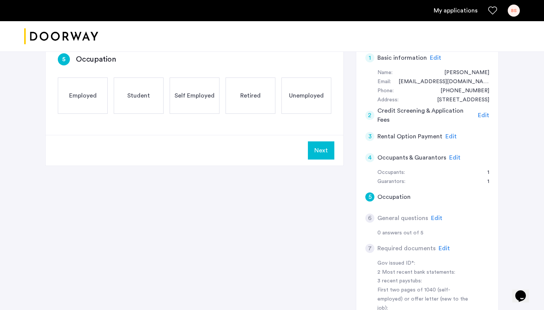
scroll to position [165, 0]
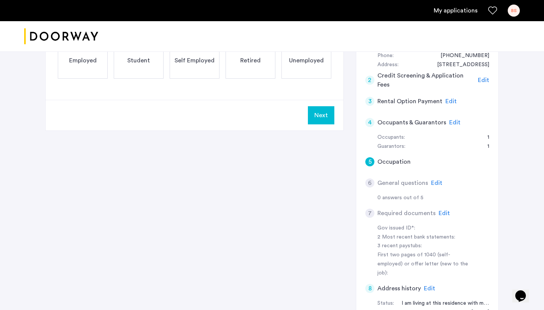
click at [451, 119] on span "Edit" at bounding box center [454, 122] width 11 height 6
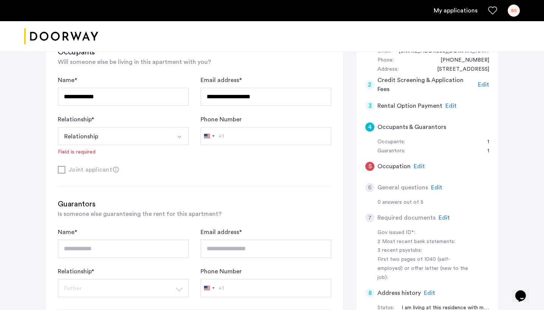
scroll to position [160, 0]
click at [176, 135] on img "Select option" at bounding box center [179, 137] width 6 height 6
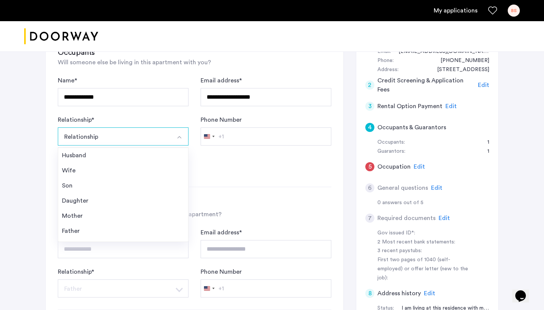
click at [177, 120] on div "Relationship * Relationship Husband Wife Son Daughter Mother Father Friend Othe…" at bounding box center [123, 135] width 131 height 41
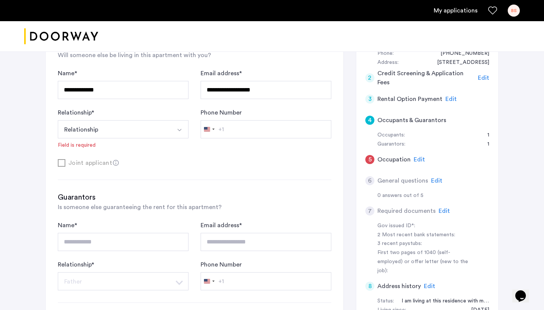
scroll to position [149, 0]
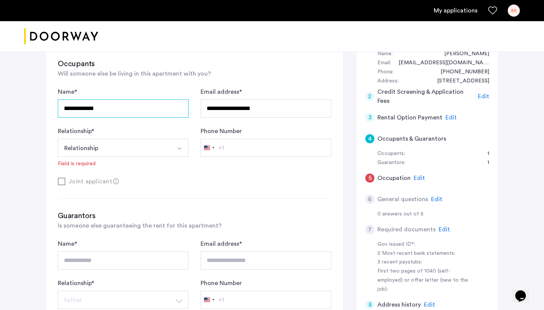
drag, startPoint x: 172, startPoint y: 104, endPoint x: 59, endPoint y: 100, distance: 113.3
type input "**********"
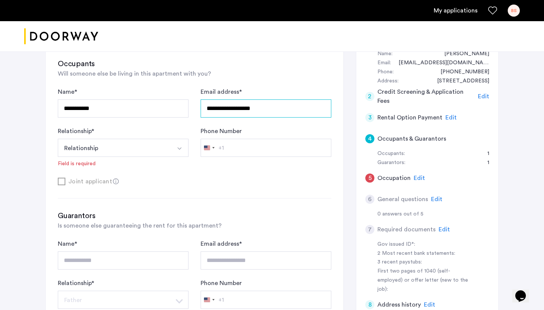
click at [265, 106] on input "**********" at bounding box center [265, 108] width 131 height 18
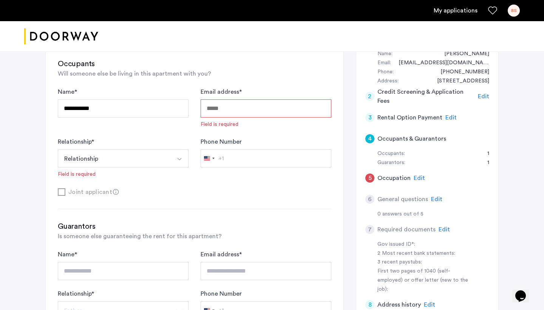
paste input "**********"
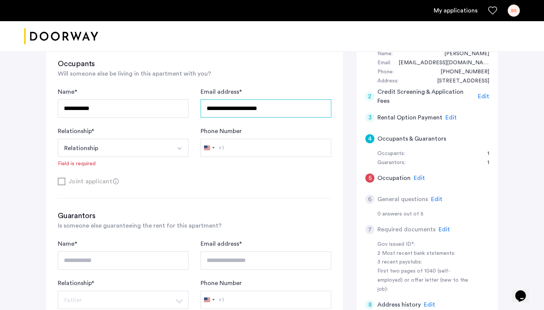
type input "**********"
click at [132, 144] on button "Relationship" at bounding box center [114, 148] width 113 height 18
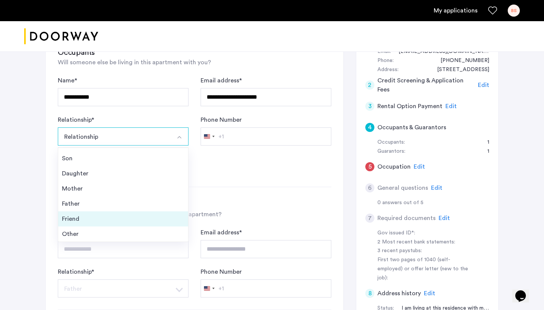
scroll to position [27, 0]
click at [119, 222] on div "Friend" at bounding box center [123, 218] width 122 height 9
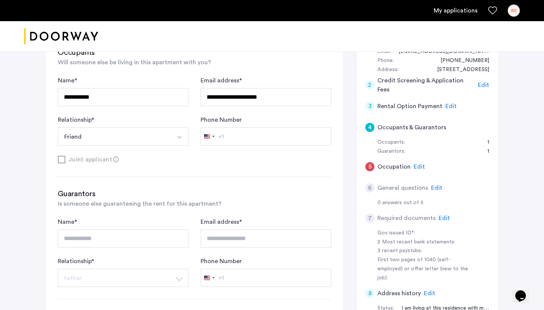
click at [254, 133] on input "Phone Number" at bounding box center [265, 136] width 131 height 18
click at [245, 133] on input "Phone Number" at bounding box center [265, 136] width 131 height 18
click at [213, 135] on div "[GEOGRAPHIC_DATA] +1" at bounding box center [209, 136] width 16 height 17
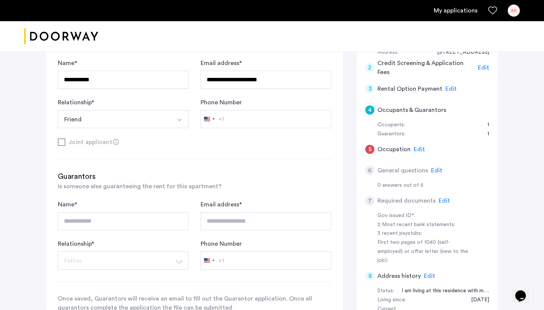
scroll to position [174, 0]
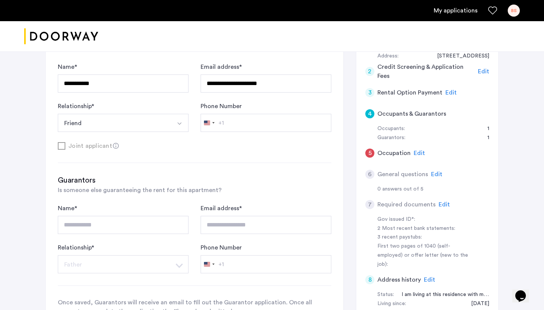
click at [113, 146] on icon at bounding box center [116, 146] width 6 height 6
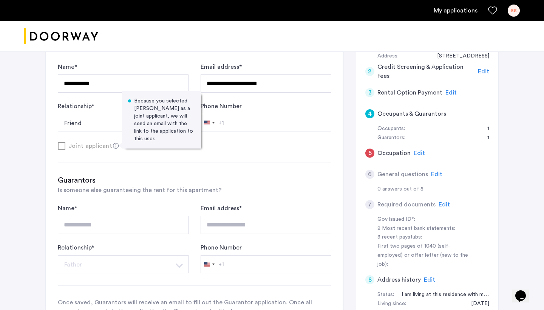
click at [225, 146] on div "Joint applicant Because you selected [PERSON_NAME] as a joint applicant, we wil…" at bounding box center [194, 145] width 273 height 9
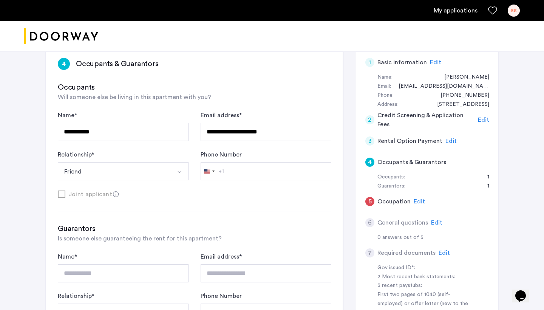
scroll to position [125, 0]
click at [62, 193] on div "Joint applicant" at bounding box center [194, 193] width 273 height 9
click at [109, 194] on div "Joint applicant" at bounding box center [194, 193] width 273 height 9
click at [114, 193] on icon at bounding box center [116, 194] width 6 height 6
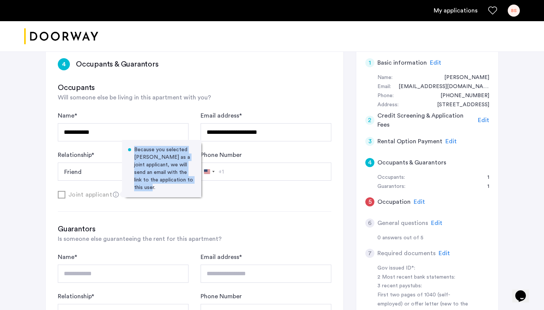
drag, startPoint x: 135, startPoint y: 150, endPoint x: 164, endPoint y: 192, distance: 51.8
click at [164, 192] on div "Because you selected [PERSON_NAME] as a joint applicant, we will send an email …" at bounding box center [161, 168] width 79 height 57
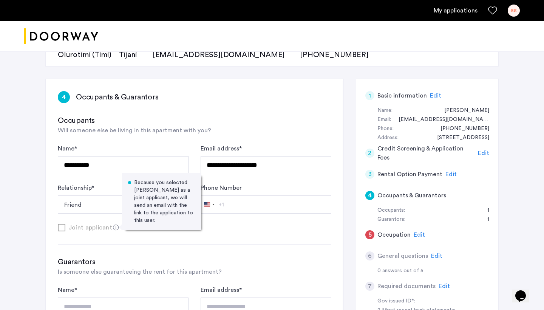
click at [187, 128] on span "Will someone else be living in this apartment with you?" at bounding box center [134, 130] width 153 height 6
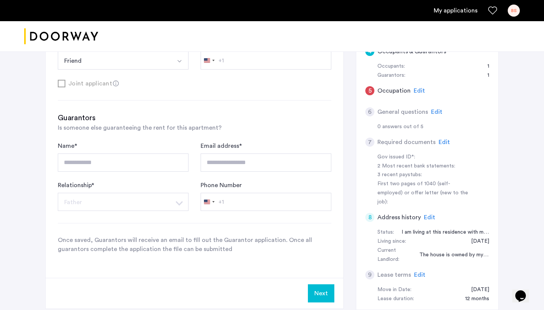
scroll to position [242, 0]
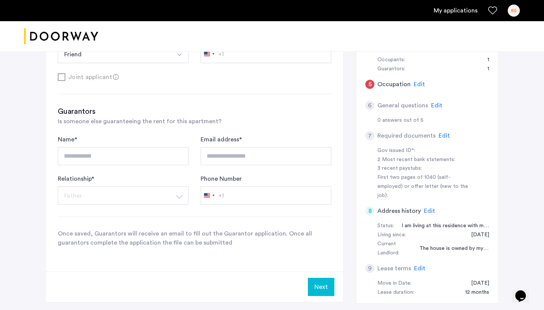
click at [165, 156] on input "**********" at bounding box center [123, 156] width 131 height 18
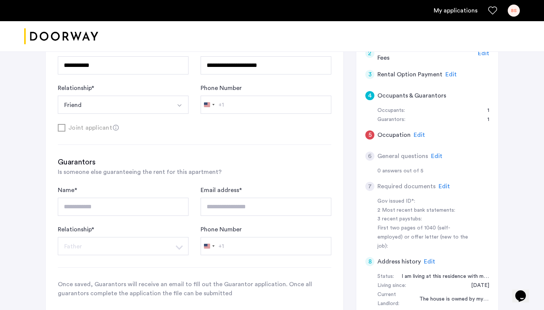
scroll to position [196, 0]
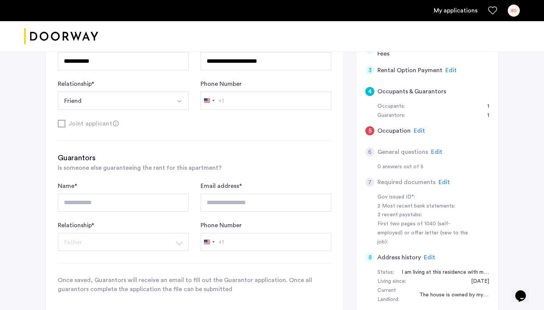
click at [246, 96] on input "Phone Number" at bounding box center [265, 100] width 131 height 18
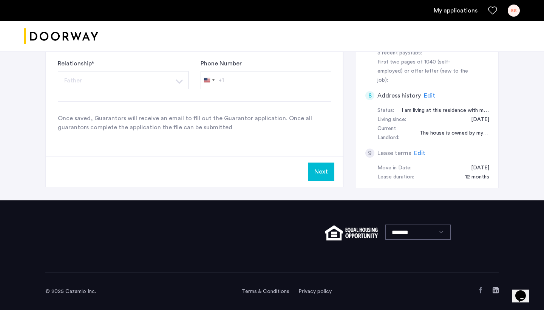
scroll to position [336, 0]
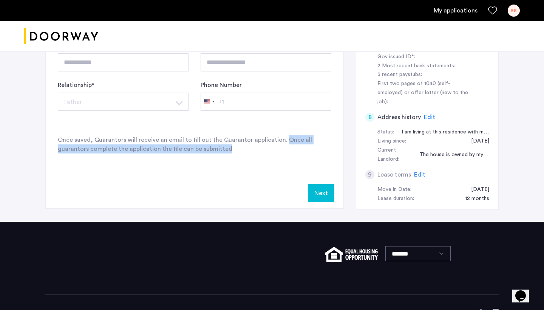
drag, startPoint x: 280, startPoint y: 137, endPoint x: 228, endPoint y: 149, distance: 53.1
click at [228, 149] on p "Once saved, Guarantors will receive an email to fill out the Guarantor applicat…" at bounding box center [194, 144] width 273 height 18
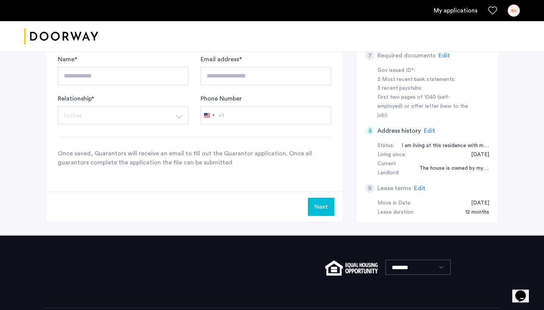
scroll to position [326, 0]
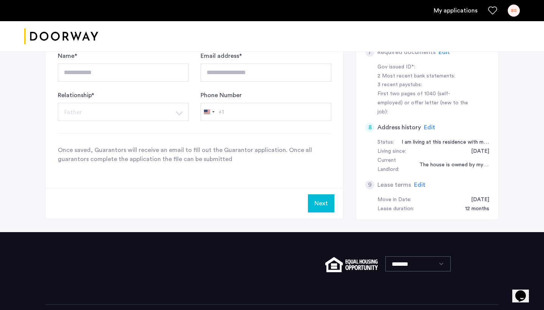
click at [330, 203] on button "Next" at bounding box center [321, 203] width 26 height 18
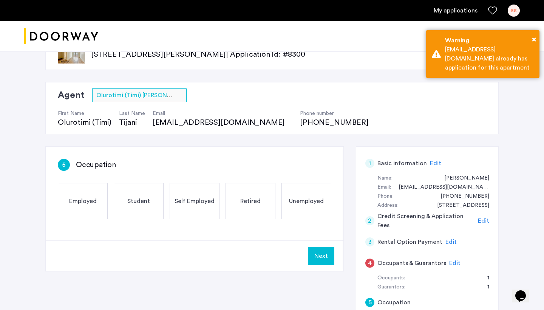
scroll to position [25, 0]
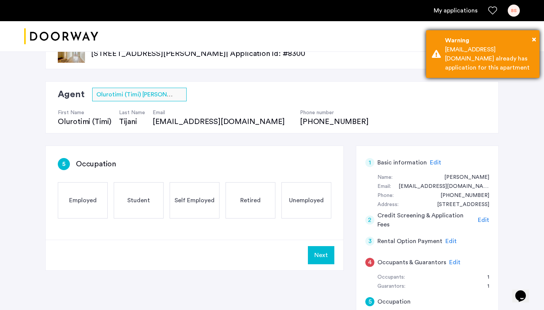
click at [536, 37] on div "× Warning [EMAIL_ADDRESS][DOMAIN_NAME] already has application for this apartme…" at bounding box center [482, 54] width 113 height 48
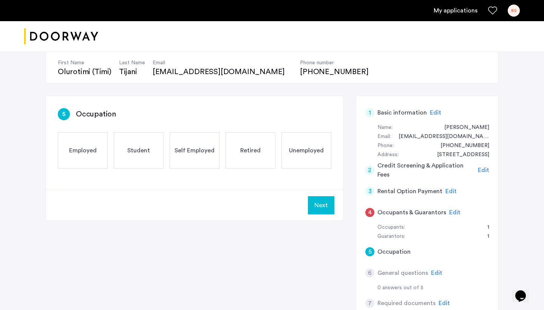
scroll to position [83, 0]
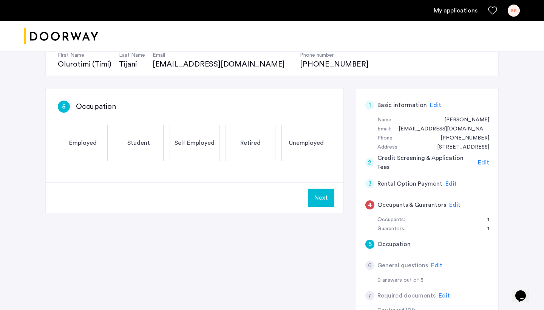
click at [452, 205] on span "Edit" at bounding box center [454, 205] width 11 height 6
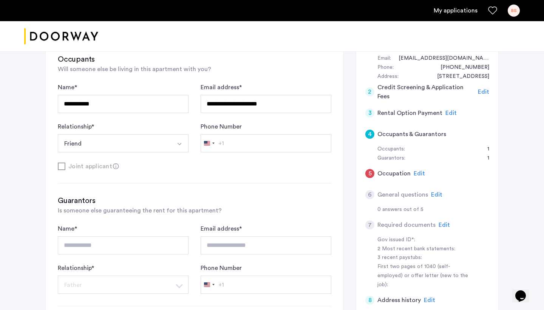
scroll to position [155, 0]
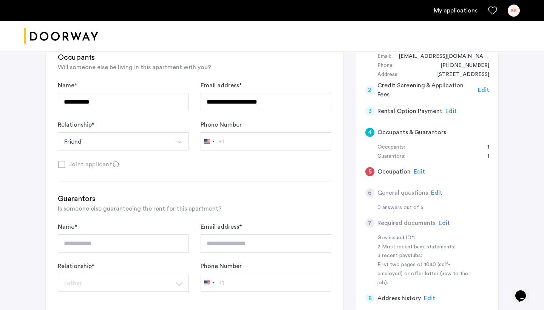
click at [63, 165] on div "Joint applicant" at bounding box center [194, 163] width 273 height 9
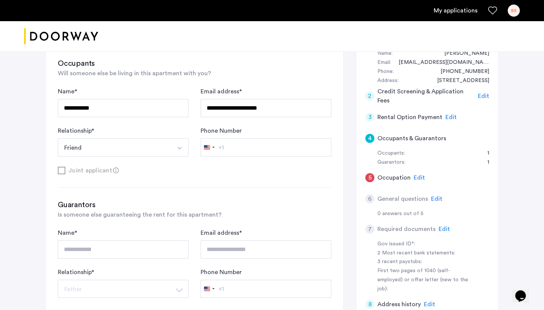
scroll to position [165, 0]
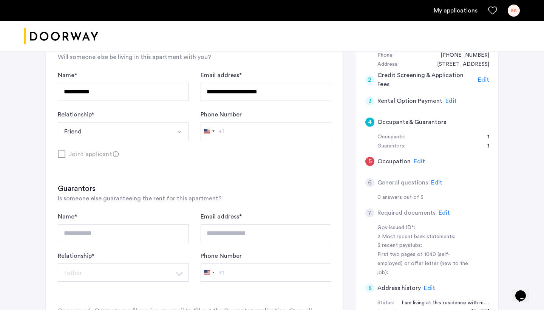
click at [419, 160] on span "Edit" at bounding box center [418, 161] width 11 height 6
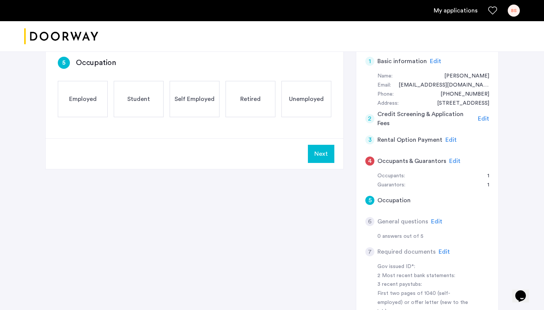
click at [371, 157] on div "4" at bounding box center [369, 160] width 9 height 9
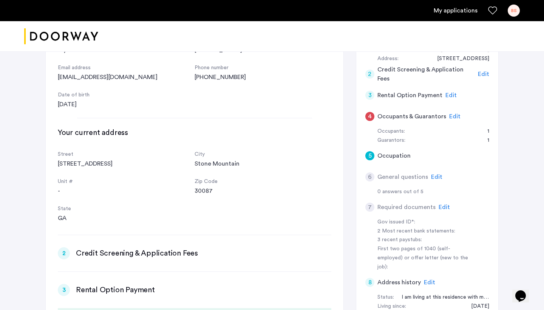
scroll to position [0, 285]
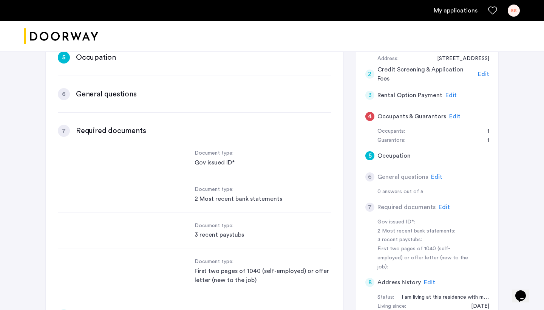
click at [369, 157] on div "5" at bounding box center [369, 155] width 9 height 9
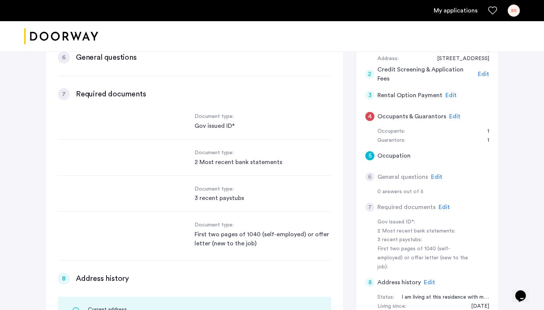
click at [373, 155] on div "5" at bounding box center [369, 155] width 9 height 9
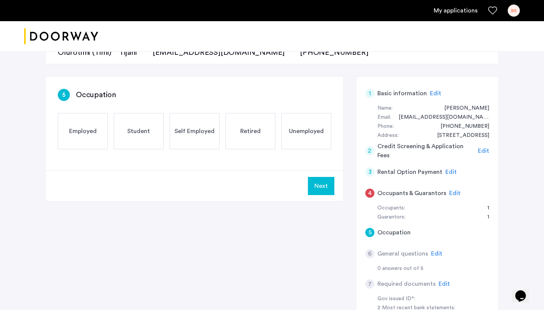
scroll to position [95, 0]
click at [84, 122] on div "Employed" at bounding box center [83, 130] width 50 height 36
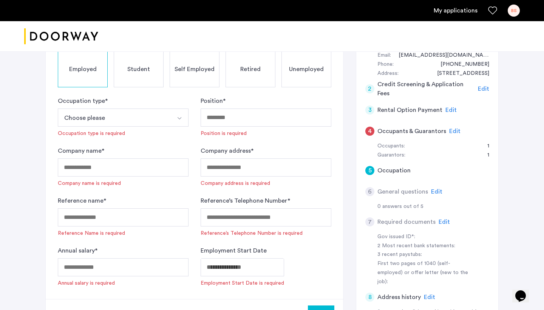
scroll to position [157, 0]
click at [145, 118] on button "Choose please" at bounding box center [114, 117] width 113 height 18
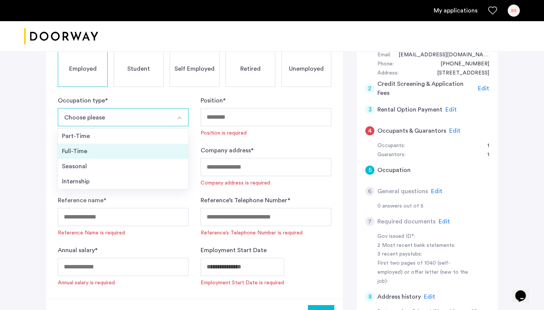
click at [139, 151] on div "Full-Time" at bounding box center [123, 150] width 122 height 9
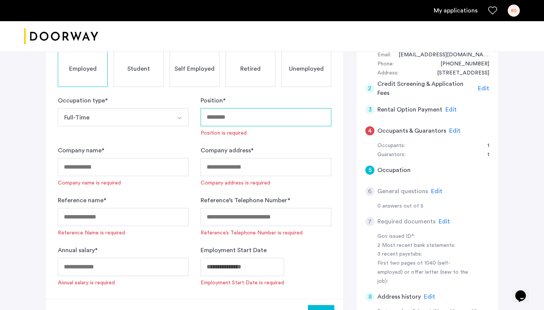
click at [226, 118] on input "Position *" at bounding box center [265, 117] width 131 height 18
paste input "**********"
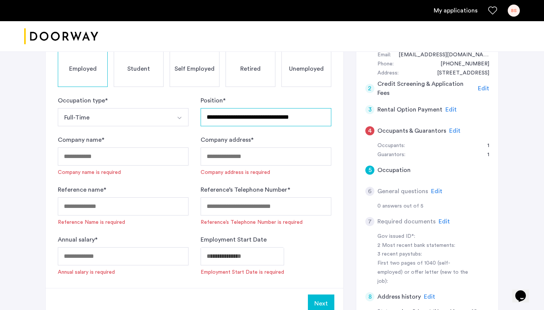
type input "**********"
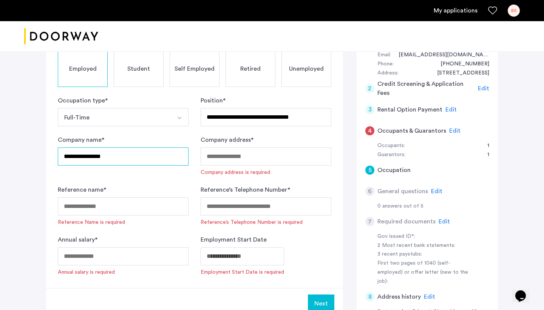
type input "**********"
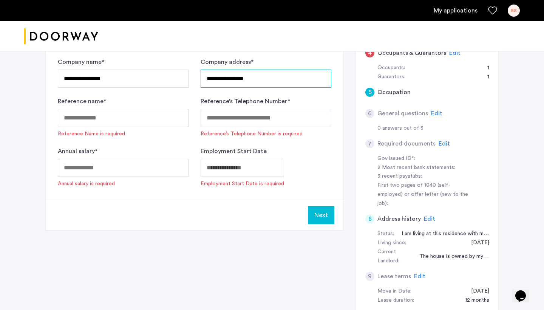
scroll to position [235, 0]
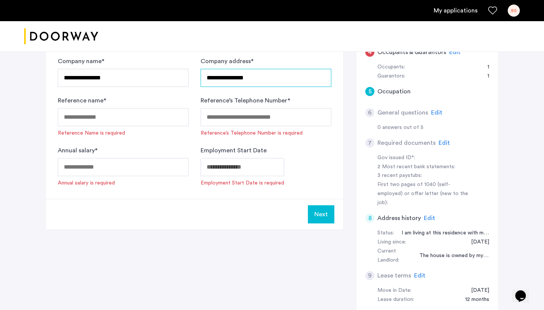
type input "**********"
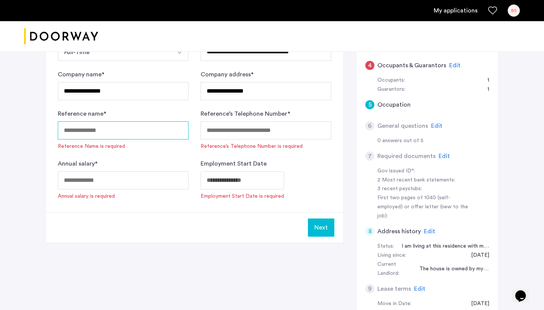
scroll to position [225, 0]
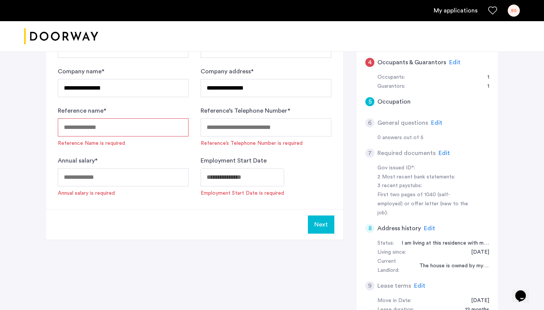
paste input "**********"
click at [65, 128] on input "**********" at bounding box center [123, 127] width 131 height 18
click at [65, 125] on input "**********" at bounding box center [123, 127] width 131 height 18
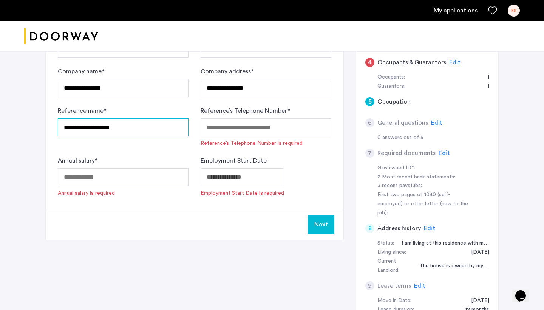
type input "**********"
click at [299, 150] on form "**********" at bounding box center [194, 112] width 273 height 169
click at [298, 154] on form "**********" at bounding box center [194, 112] width 273 height 169
click at [125, 150] on form "**********" at bounding box center [194, 112] width 273 height 169
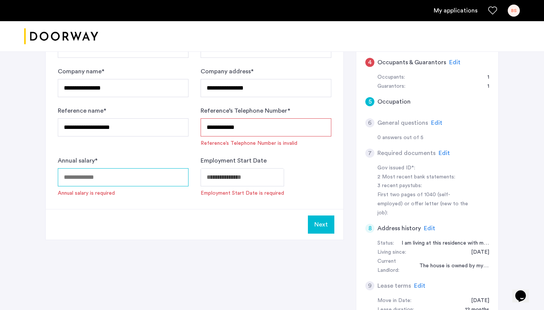
click at [125, 179] on input "Annual salary *" at bounding box center [123, 177] width 131 height 18
type input "******"
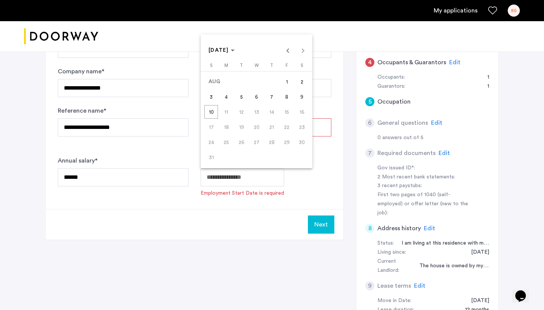
click at [214, 111] on span "10" at bounding box center [211, 112] width 14 height 14
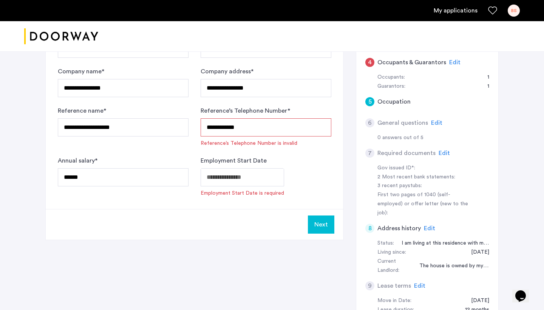
type input "**********"
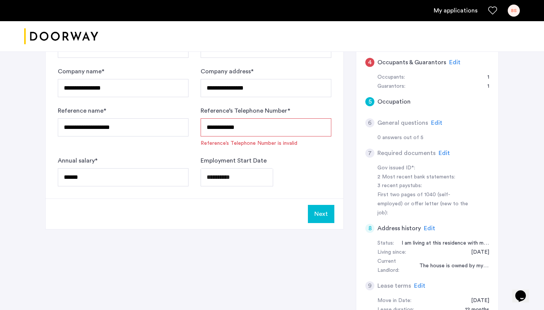
scroll to position [209, 0]
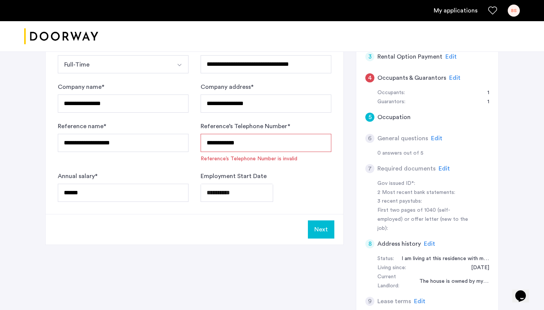
click at [248, 146] on input "**********" at bounding box center [265, 143] width 131 height 18
type input "**********"
click at [194, 165] on form "**********" at bounding box center [194, 122] width 273 height 159
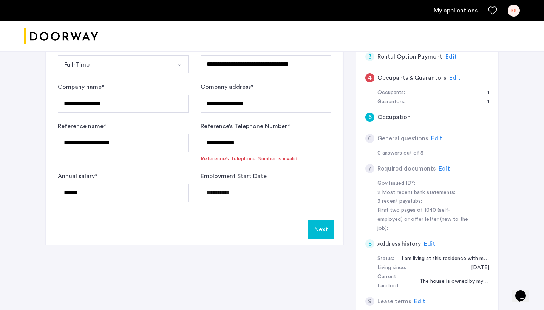
click at [225, 146] on input "**********" at bounding box center [265, 143] width 131 height 18
type input "*"
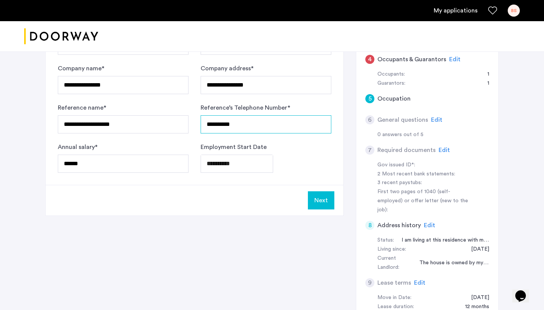
scroll to position [233, 0]
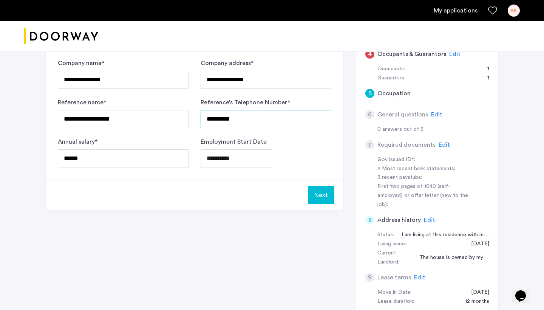
type input "**********"
click at [330, 195] on button "Next" at bounding box center [321, 195] width 26 height 18
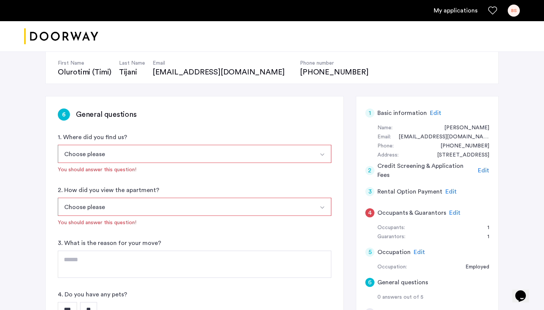
scroll to position [94, 0]
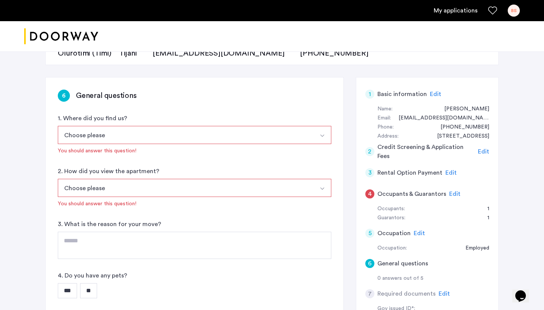
click at [293, 137] on button "Choose please" at bounding box center [186, 135] width 256 height 18
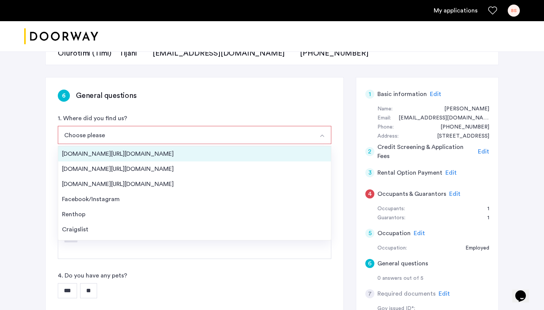
click at [154, 155] on div "[DOMAIN_NAME][URL][DOMAIN_NAME]" at bounding box center [194, 153] width 265 height 9
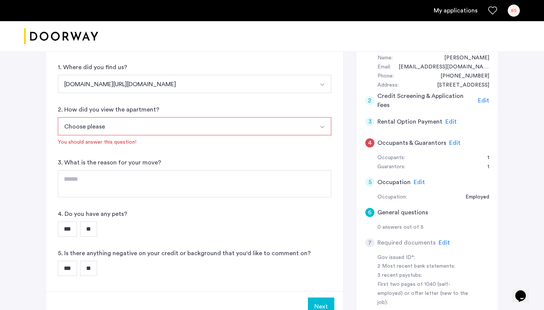
scroll to position [145, 0]
click at [163, 122] on button "Choose please" at bounding box center [186, 126] width 256 height 18
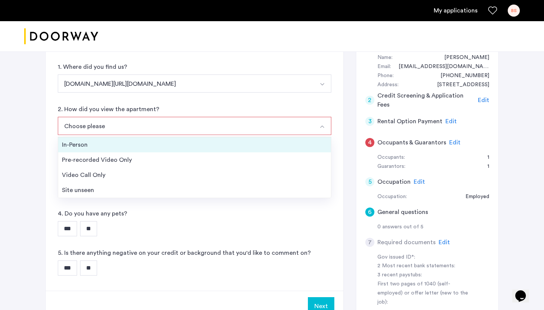
click at [156, 146] on div "In-Person" at bounding box center [194, 144] width 265 height 9
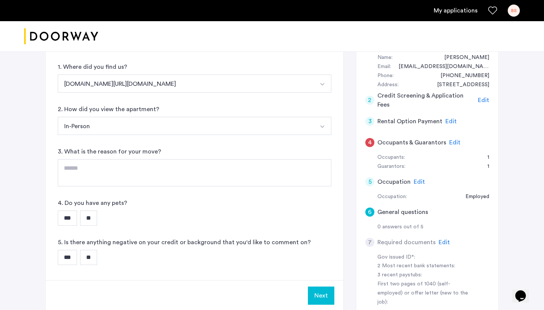
scroll to position [179, 0]
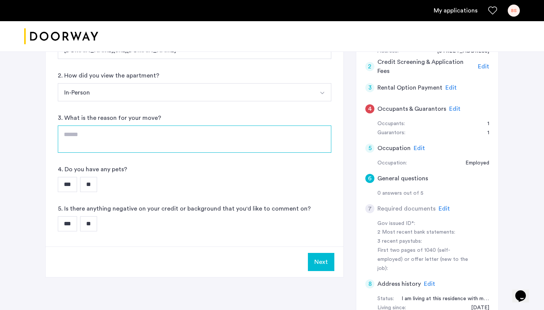
click at [156, 146] on textarea at bounding box center [194, 138] width 273 height 27
drag, startPoint x: 67, startPoint y: 136, endPoint x: 142, endPoint y: 136, distance: 74.7
click at [142, 136] on textarea "**********" at bounding box center [194, 138] width 273 height 27
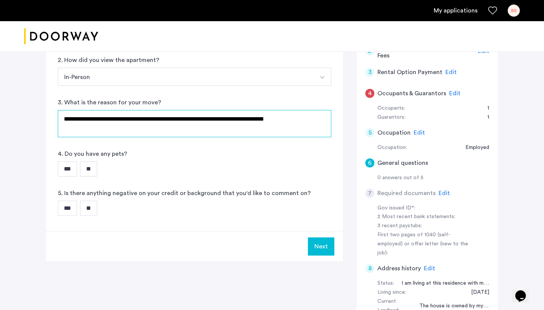
scroll to position [209, 0]
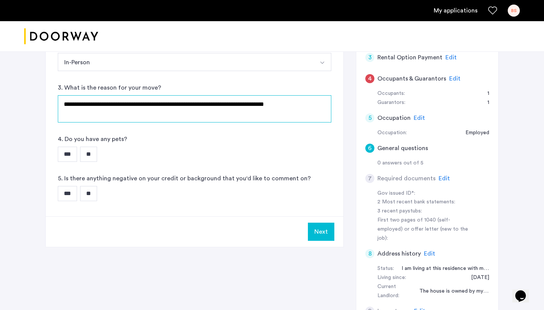
type textarea "**********"
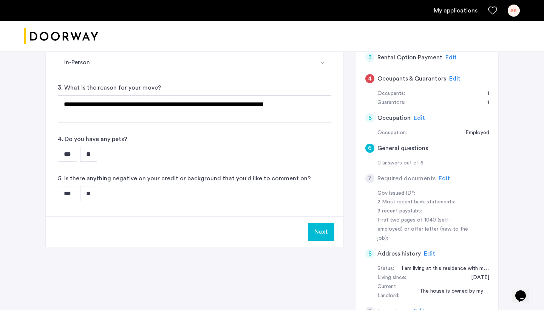
click at [97, 151] on input "**" at bounding box center [88, 153] width 17 height 15
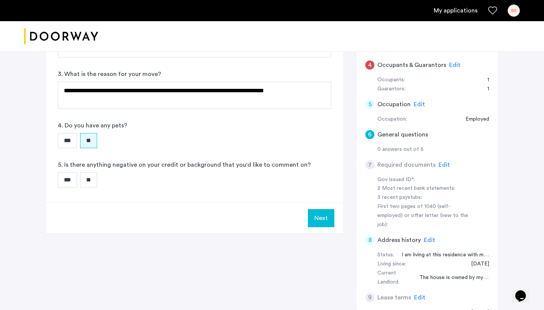
scroll to position [223, 0]
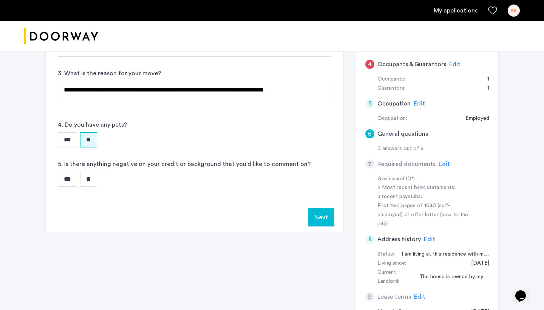
click at [94, 179] on input "**" at bounding box center [88, 178] width 17 height 15
click at [71, 175] on input "***" at bounding box center [67, 178] width 19 height 15
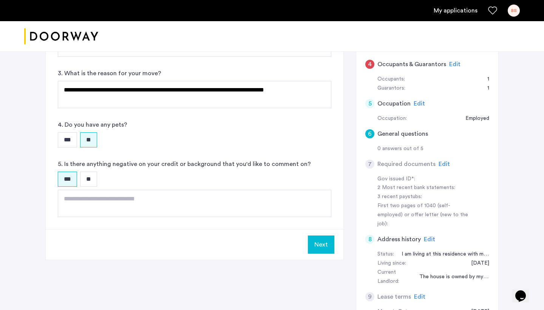
click at [92, 177] on input "**" at bounding box center [88, 178] width 17 height 15
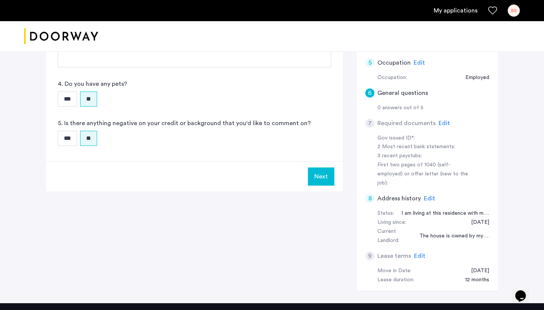
scroll to position [170, 0]
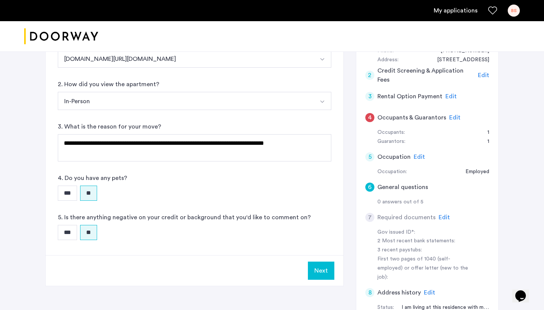
click at [318, 266] on button "Next" at bounding box center [321, 270] width 26 height 18
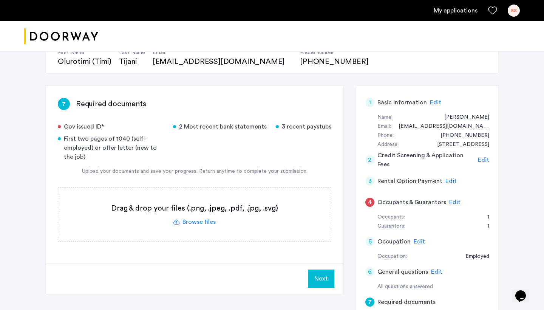
scroll to position [85, 0]
click at [195, 224] on label at bounding box center [194, 215] width 273 height 54
click at [0, 0] on input "file" at bounding box center [0, 0] width 0 height 0
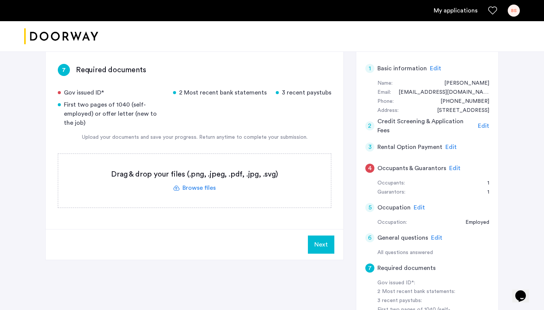
scroll to position [91, 0]
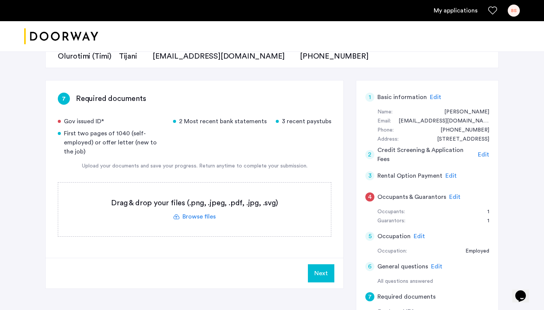
click at [199, 217] on label at bounding box center [194, 209] width 273 height 54
click at [0, 0] on input "file" at bounding box center [0, 0] width 0 height 0
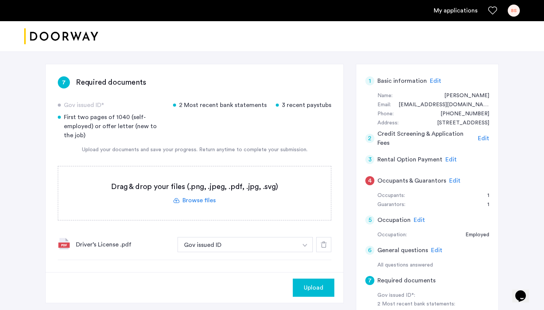
scroll to position [107, 0]
click at [196, 200] on label at bounding box center [194, 193] width 273 height 54
click at [0, 0] on input "file" at bounding box center [0, 0] width 0 height 0
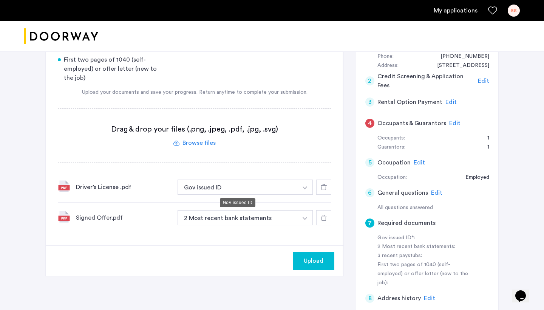
scroll to position [165, 0]
click at [243, 219] on button "2 Most recent bank statements" at bounding box center [237, 216] width 120 height 15
click at [302, 194] on button "button" at bounding box center [304, 186] width 15 height 15
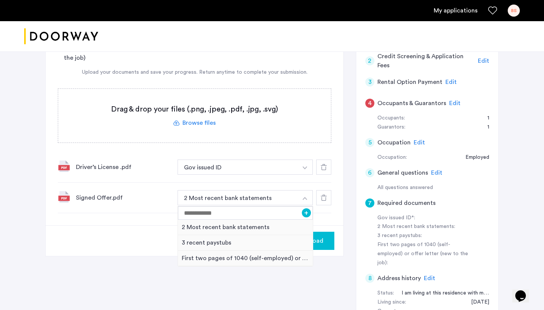
scroll to position [193, 0]
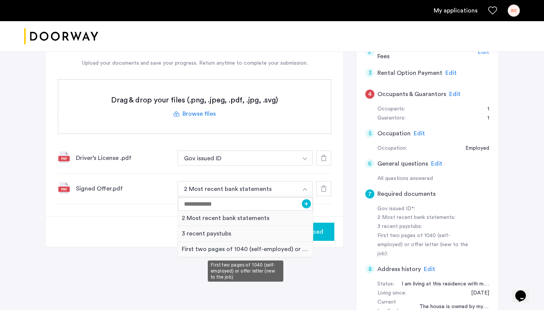
click at [257, 248] on div "First two pages of 1040 (self-employed) or offer letter (new to the job)" at bounding box center [245, 248] width 135 height 15
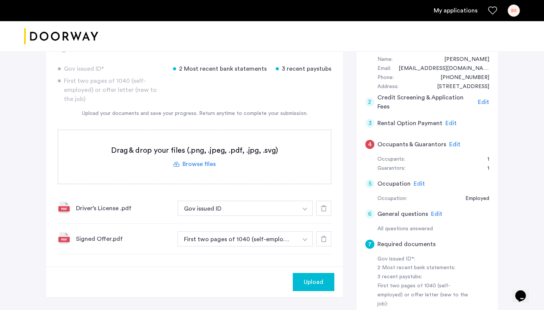
scroll to position [143, 0]
click at [202, 163] on label at bounding box center [194, 157] width 273 height 54
click at [0, 0] on input "file" at bounding box center [0, 0] width 0 height 0
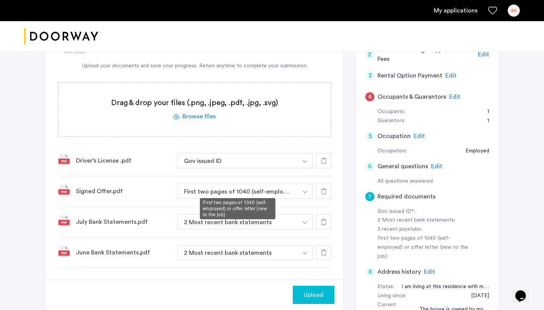
scroll to position [197, 0]
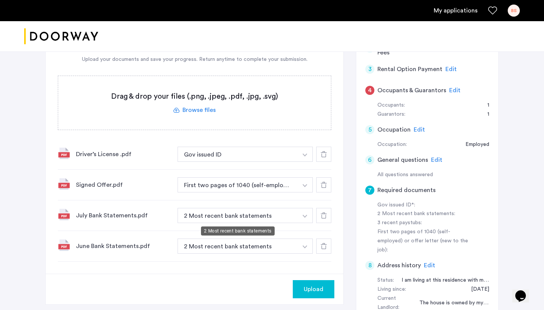
click at [259, 211] on button "2 Most recent bank statements" at bounding box center [237, 215] width 120 height 15
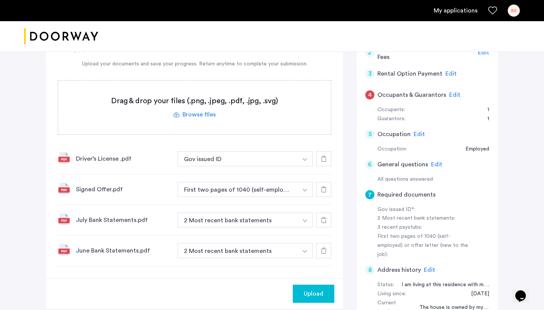
scroll to position [193, 0]
click at [308, 291] on span "Upload" at bounding box center [313, 292] width 20 height 9
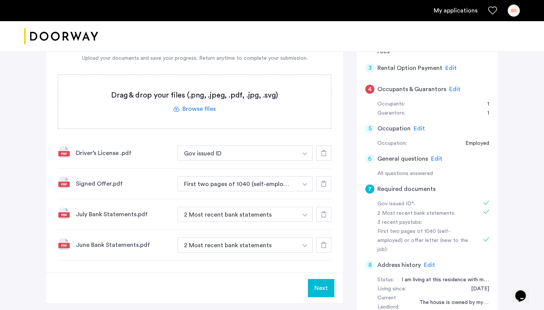
scroll to position [226, 0]
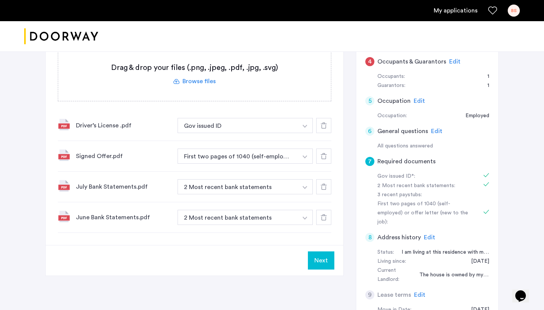
click at [325, 261] on button "Next" at bounding box center [321, 260] width 26 height 18
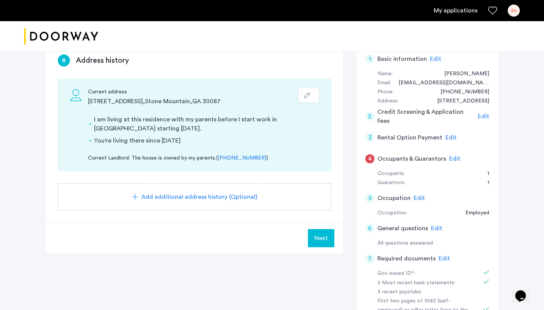
scroll to position [126, 0]
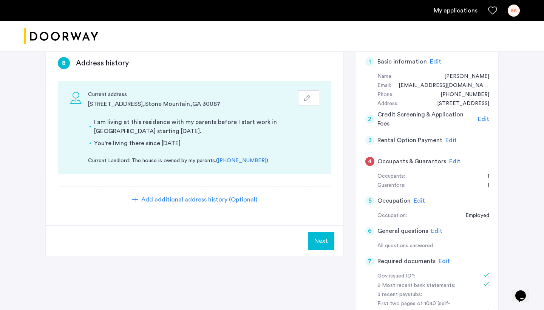
click at [302, 102] on button "button" at bounding box center [308, 97] width 21 height 15
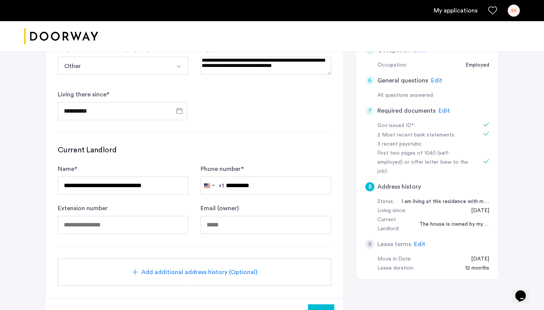
scroll to position [280, 0]
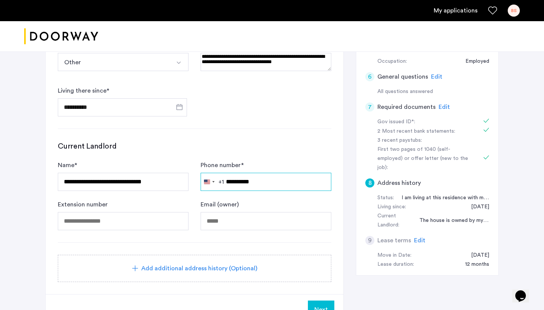
drag, startPoint x: 269, startPoint y: 182, endPoint x: 227, endPoint y: 181, distance: 42.3
type input "**********"
click at [114, 62] on button "Other" at bounding box center [114, 62] width 113 height 18
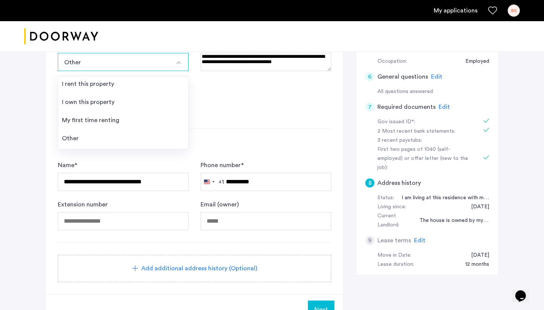
click at [252, 151] on div "**********" at bounding box center [194, 185] width 273 height 89
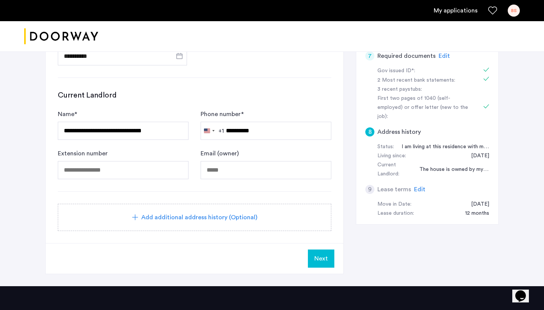
scroll to position [336, 0]
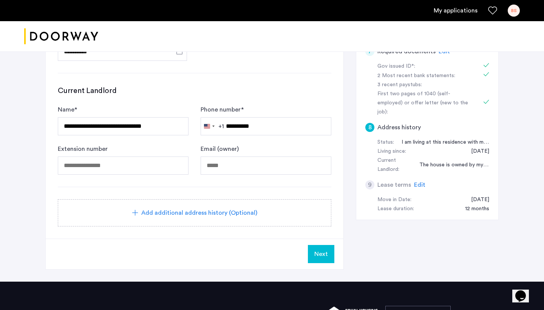
click at [315, 253] on span "Next" at bounding box center [321, 253] width 14 height 9
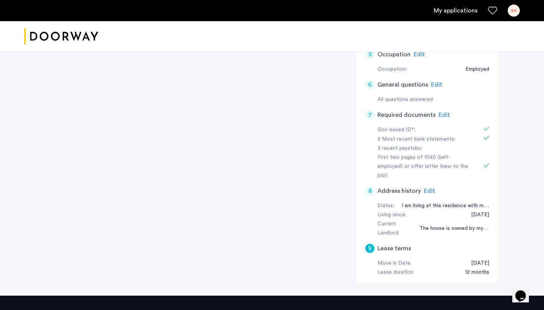
scroll to position [272, 0]
click at [370, 243] on div "9" at bounding box center [369, 247] width 9 height 9
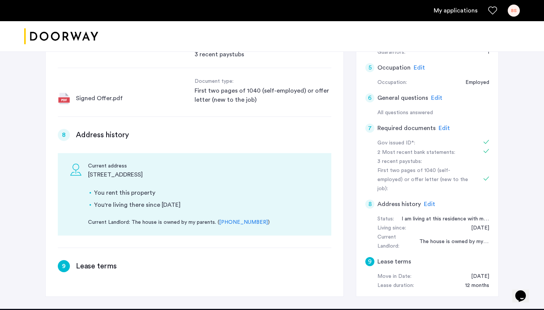
scroll to position [254, 0]
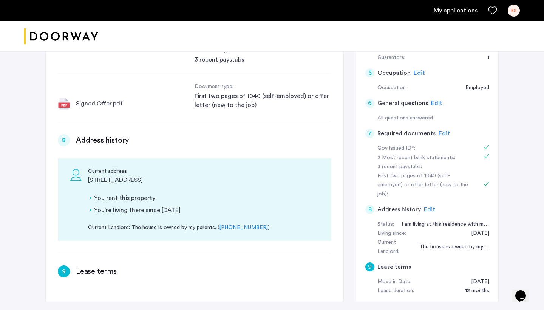
click at [90, 266] on h3 "Lease terms" at bounding box center [96, 271] width 41 height 11
click at [63, 265] on div "9" at bounding box center [64, 271] width 12 height 12
click at [88, 266] on h3 "Lease terms" at bounding box center [96, 271] width 41 height 11
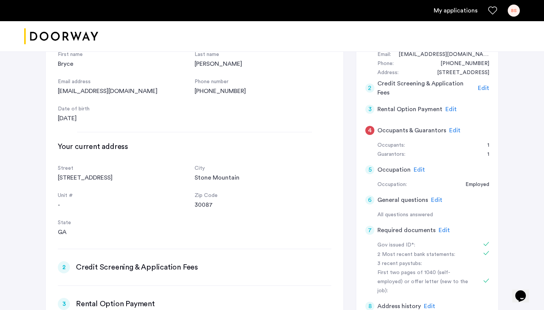
scroll to position [0, 0]
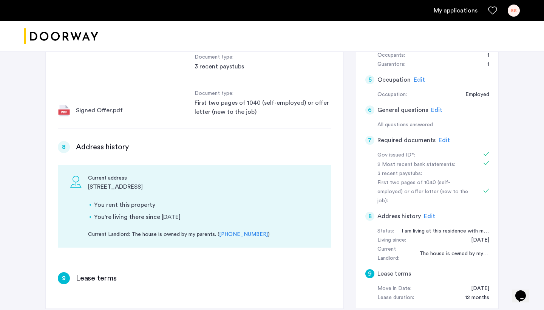
click at [397, 211] on h5 "Address history" at bounding box center [398, 215] width 43 height 9
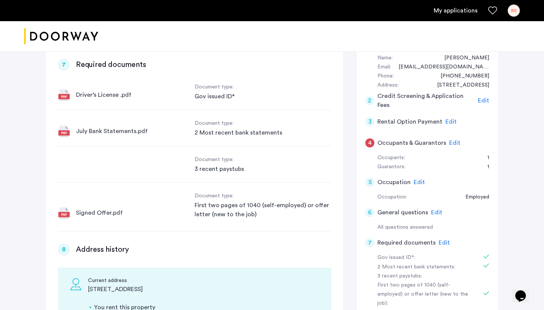
click at [449, 140] on span "Edit" at bounding box center [454, 143] width 11 height 6
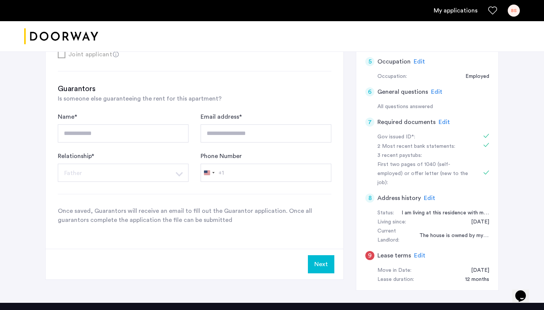
click at [326, 265] on button "Next" at bounding box center [321, 264] width 26 height 18
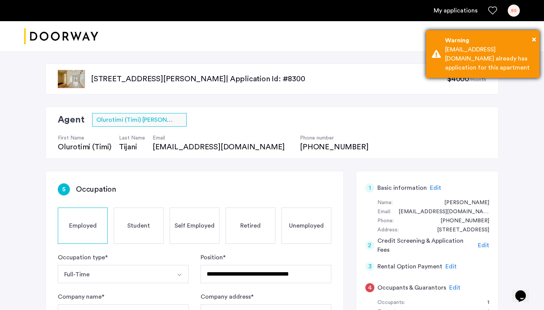
click at [436, 53] on div "× Warning [EMAIL_ADDRESS][DOMAIN_NAME] already has application for this apartme…" at bounding box center [482, 54] width 113 height 48
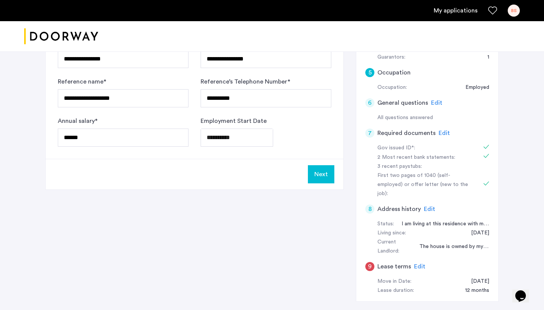
click at [422, 198] on div "8 Address history Edit" at bounding box center [427, 208] width 124 height 21
click at [424, 206] on span "Edit" at bounding box center [428, 209] width 11 height 6
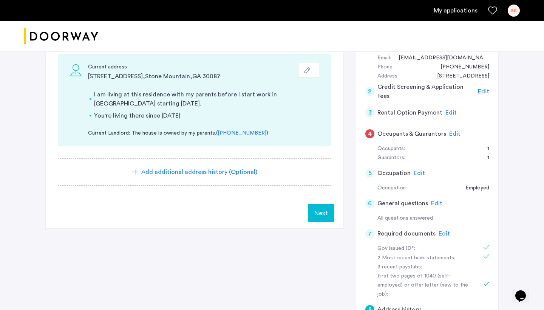
click at [330, 210] on button "Next" at bounding box center [321, 213] width 26 height 18
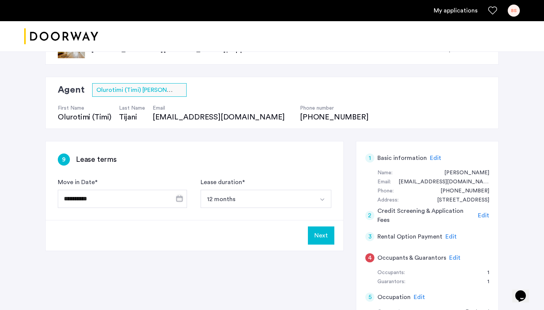
click at [180, 197] on span "Open calendar" at bounding box center [179, 198] width 18 height 18
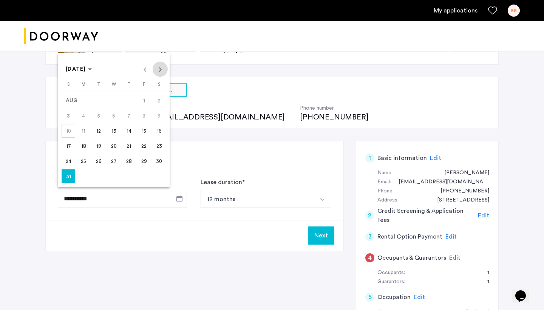
click at [157, 74] on span "Next month" at bounding box center [159, 69] width 15 height 15
click at [80, 115] on span "1" at bounding box center [84, 116] width 14 height 14
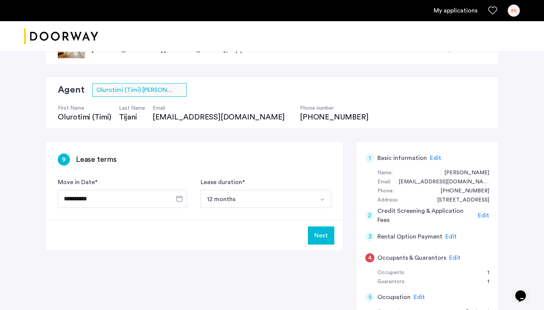
type input "**********"
click at [226, 195] on button "12 months" at bounding box center [256, 198] width 113 height 18
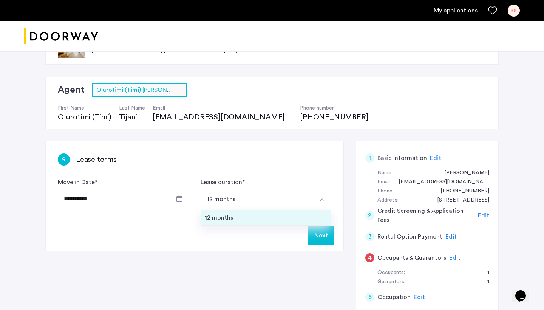
click at [226, 214] on div "12 months" at bounding box center [266, 217] width 122 height 9
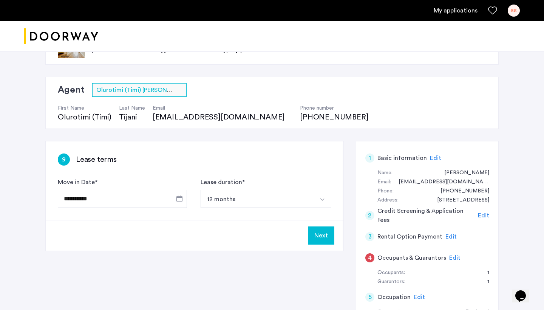
click at [320, 233] on button "Next" at bounding box center [321, 235] width 26 height 18
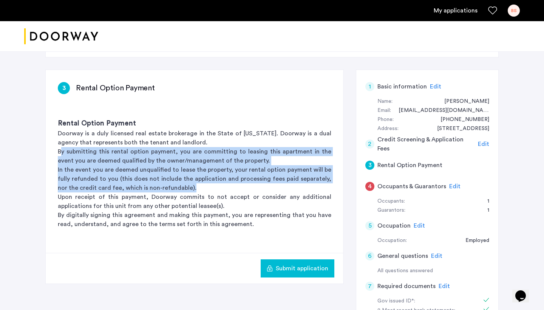
drag, startPoint x: 60, startPoint y: 152, endPoint x: 184, endPoint y: 185, distance: 128.4
click at [184, 185] on div "Rental Option Payment Doorway is a duly licensed real estate brokerage in the S…" at bounding box center [194, 173] width 297 height 134
click at [184, 185] on p "In the event you are deemed unqualified to lease the property, your rental opti…" at bounding box center [194, 178] width 273 height 27
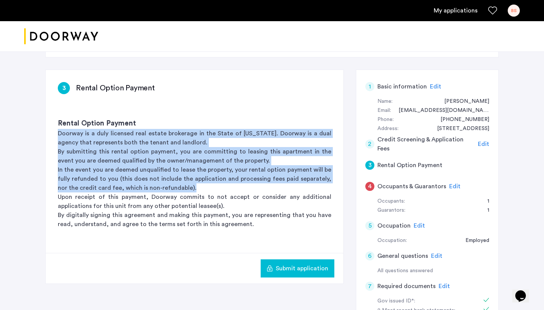
drag, startPoint x: 181, startPoint y: 189, endPoint x: 55, endPoint y: 132, distance: 137.4
click at [55, 132] on div "Rental Option Payment Doorway is a duly licensed real estate brokerage in the S…" at bounding box center [194, 173] width 297 height 134
drag, startPoint x: 58, startPoint y: 134, endPoint x: 183, endPoint y: 186, distance: 135.4
click at [183, 186] on div "Rental Option Payment Doorway is a duly licensed real estate brokerage in the S…" at bounding box center [194, 173] width 297 height 134
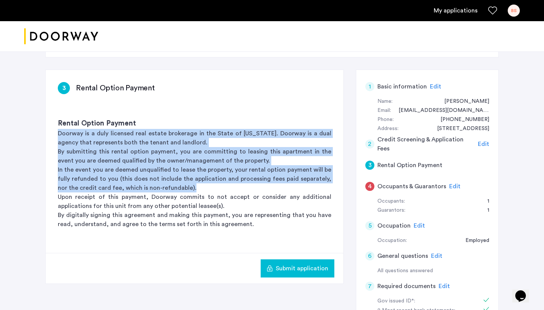
click at [183, 186] on p "In the event you are deemed unqualified to lease the property, your rental opti…" at bounding box center [194, 178] width 273 height 27
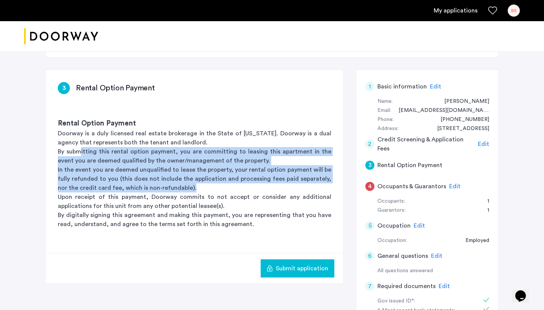
drag, startPoint x: 183, startPoint y: 187, endPoint x: 80, endPoint y: 149, distance: 110.0
click at [80, 149] on div "Rental Option Payment Doorway is a duly licensed real estate brokerage in the S…" at bounding box center [194, 173] width 297 height 134
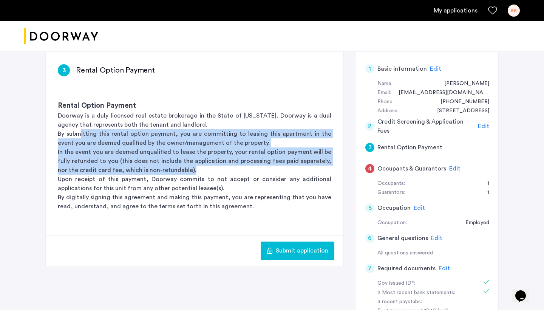
scroll to position [119, 0]
click at [82, 172] on p "In the event you are deemed unqualified to lease the property, your rental opti…" at bounding box center [194, 160] width 273 height 27
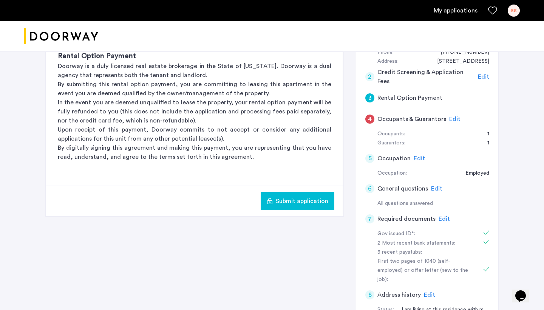
scroll to position [171, 0]
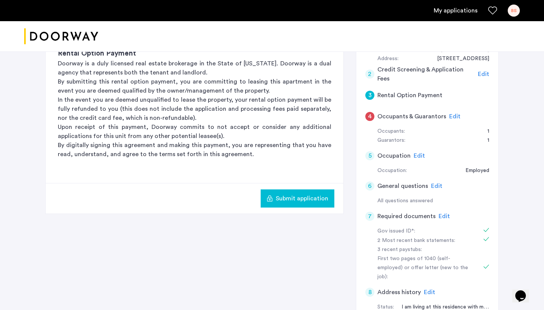
click at [416, 152] on span "Edit" at bounding box center [418, 155] width 11 height 6
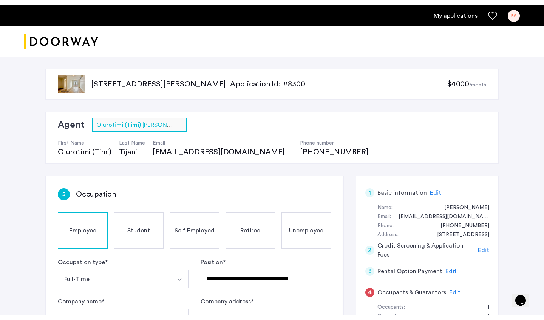
scroll to position [0, 0]
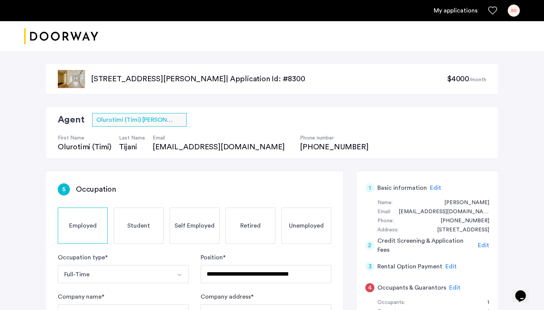
click at [74, 39] on img "Cazamio logo" at bounding box center [61, 36] width 74 height 28
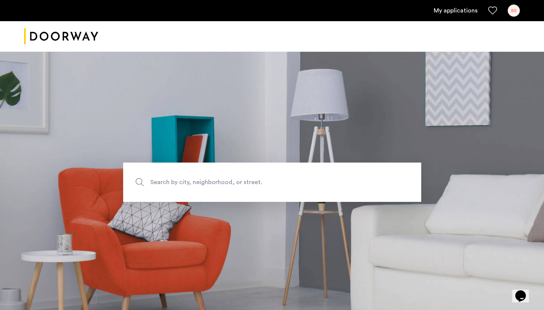
click at [450, 14] on link "My applications" at bounding box center [455, 10] width 44 height 9
